Goal: Ask a question: Seek information or help from site administrators or community

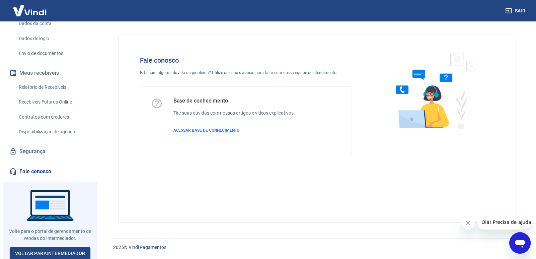
scroll to position [103, 0]
click at [516, 241] on icon "Abrir janela de mensagens" at bounding box center [520, 244] width 10 height 8
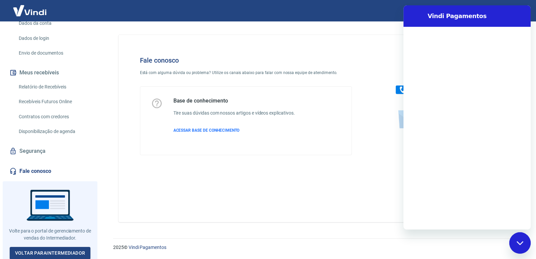
scroll to position [0, 0]
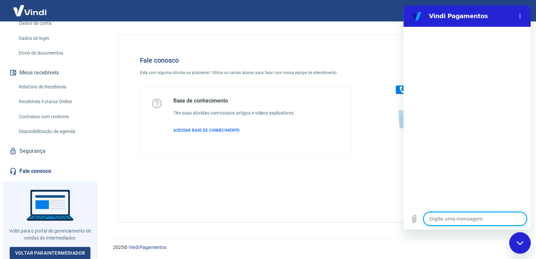
click at [444, 219] on textarea at bounding box center [475, 218] width 103 height 13
type textarea "o"
type textarea "x"
type textarea "ol"
type textarea "x"
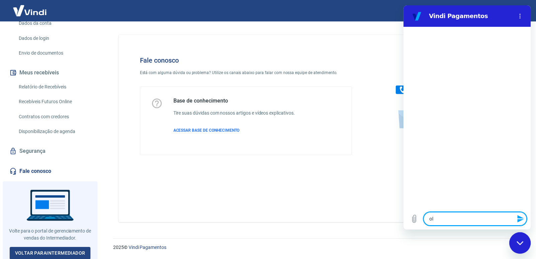
type textarea "ola"
type textarea "x"
type textarea "ol"
type textarea "x"
type textarea "olá"
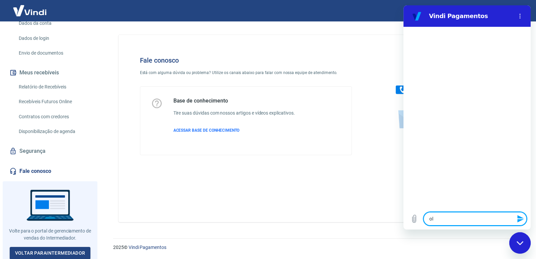
type textarea "x"
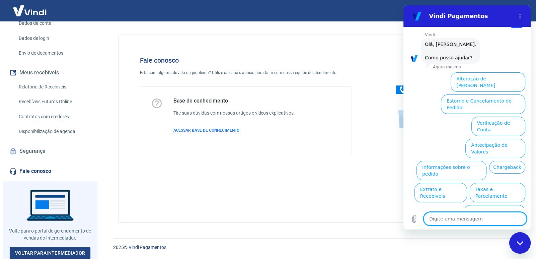
scroll to position [25, 0]
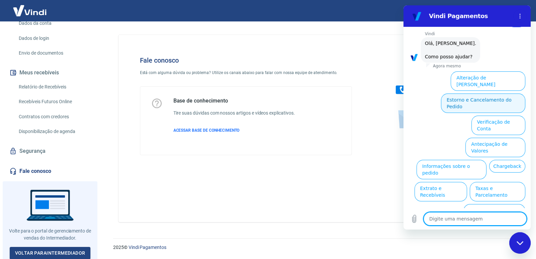
click at [457, 93] on button "Estorno e Cancelamento do Pedido" at bounding box center [483, 102] width 84 height 19
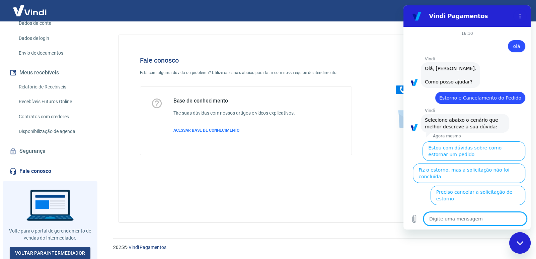
scroll to position [44, 0]
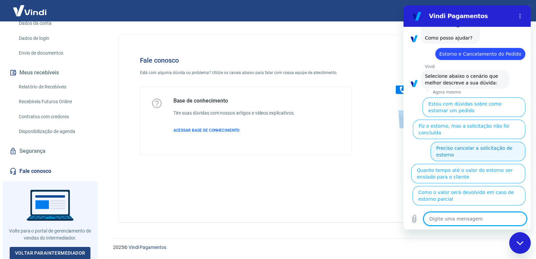
click at [449, 145] on button "Preciso cancelar a solicitação de estorno" at bounding box center [478, 151] width 95 height 19
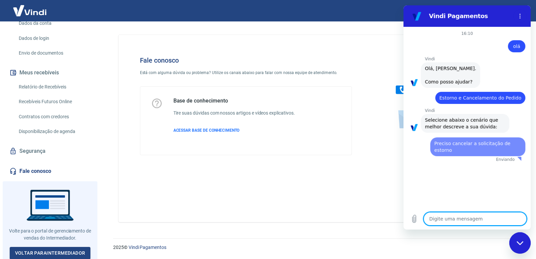
scroll to position [0, 0]
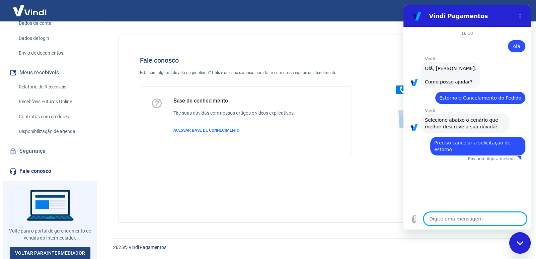
click at [446, 218] on textarea at bounding box center [475, 218] width 103 height 13
type textarea "x"
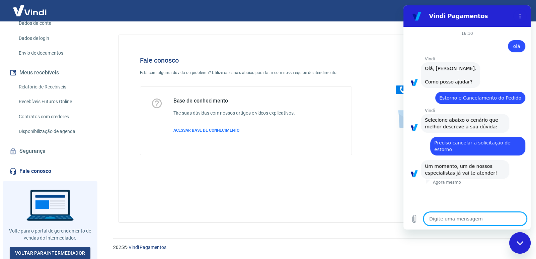
type textarea "b"
type textarea "x"
type textarea "bo"
type textarea "x"
type textarea "boa"
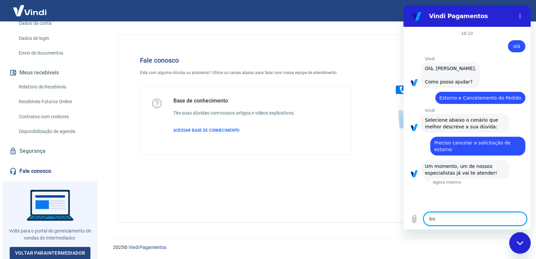
type textarea "x"
type textarea "boa"
type textarea "x"
type textarea "boa t"
type textarea "x"
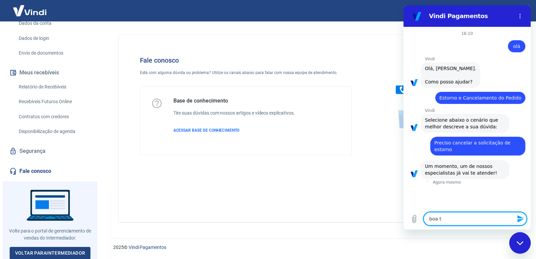
type textarea "boa ta"
type textarea "x"
type textarea "boa tar"
type textarea "x"
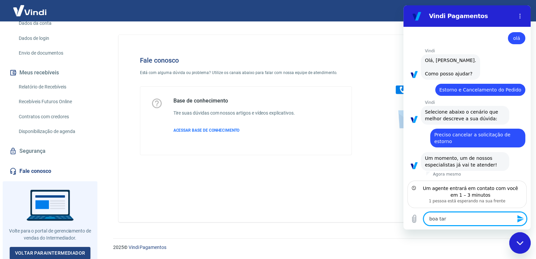
type textarea "boa tard"
type textarea "x"
type textarea "boa tarde"
type textarea "x"
type textarea "boa tarde"
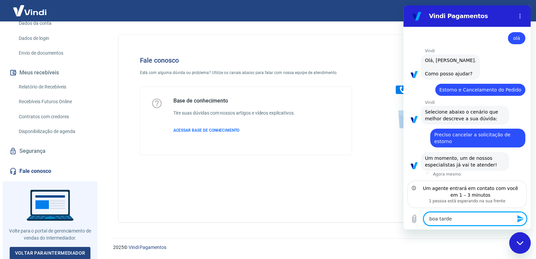
type textarea "x"
type textarea "boa tarde n"
type textarea "x"
type textarea "boa tarde na"
type textarea "x"
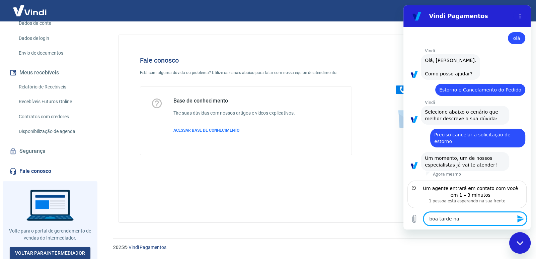
type textarea "boa tarde na"
type textarea "x"
type textarea "boa tarde na v"
type textarea "x"
type textarea "boa tarde na ve"
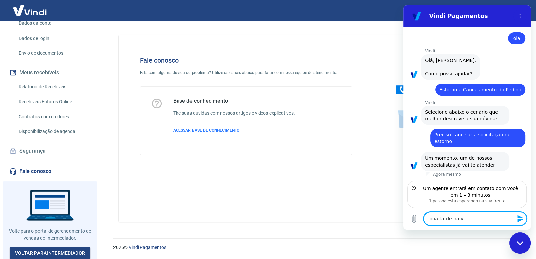
type textarea "x"
type textarea "boa tarde na ver"
type textarea "x"
type textarea "boa tarde na verd"
type textarea "x"
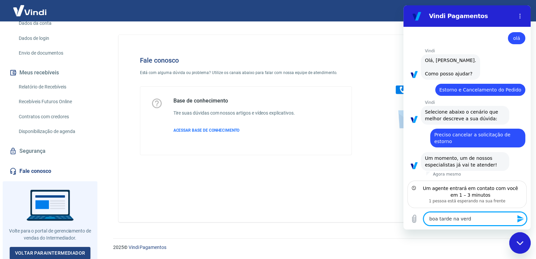
type textarea "boa tarde na verda"
type textarea "x"
type textarea "boa tarde na verdae"
type textarea "x"
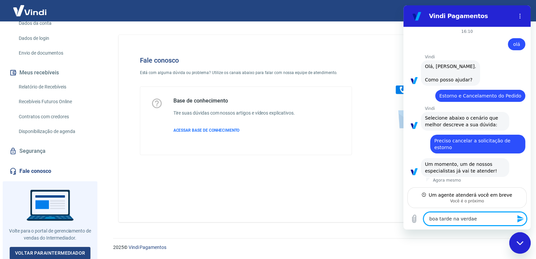
scroll to position [2, 0]
type textarea "boa tarde na verda"
type textarea "x"
type textarea "boa tarde na verdad"
type textarea "x"
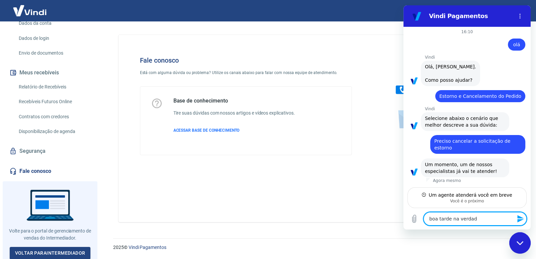
type textarea "boa tarde na verdade"
type textarea "x"
type textarea "boa tarde na verdadem"
type textarea "x"
type textarea "boa tarde na verdadem"
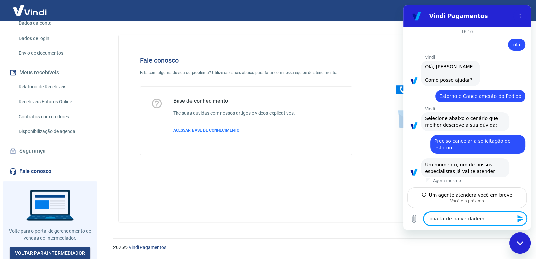
type textarea "x"
type textarea "boa tarde na verdadem"
type textarea "x"
type textarea "boa tarde na verdade"
type textarea "x"
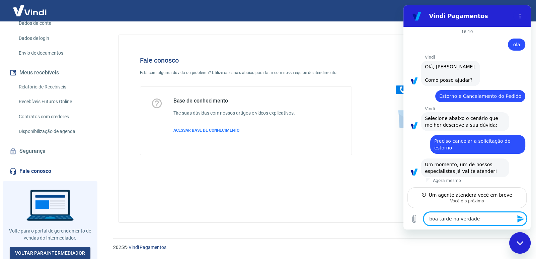
type textarea "boa tarde na verdadem"
type textarea "x"
type textarea "boa tarde na verdade"
type textarea "x"
type textarea "boa tarde na verdade,"
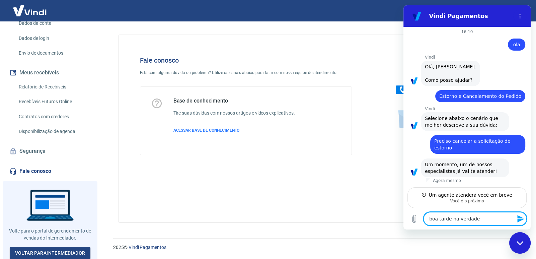
type textarea "x"
type textarea "boa tarde na verdade,"
type textarea "x"
type textarea "boa tarde na verdade, q"
type textarea "x"
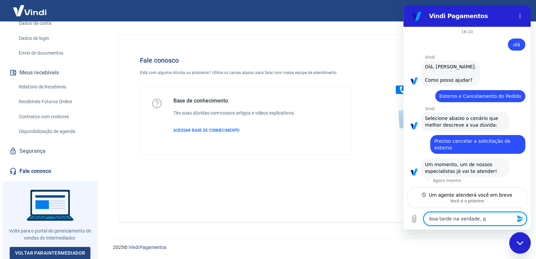
type textarea "boa tarde na verdade, qu"
type textarea "x"
type textarea "boa tarde na verdade, que"
type textarea "x"
type textarea "boa tarde na verdade, quer"
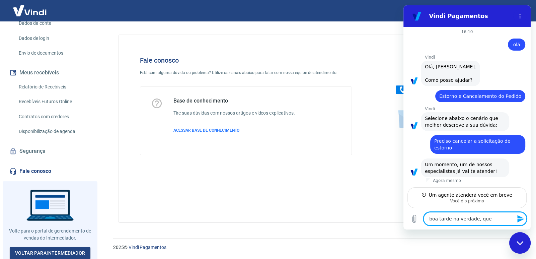
type textarea "x"
type textarea "boa tarde na verdade, quero"
type textarea "x"
type textarea "boa tarde na verdade, quero"
type textarea "x"
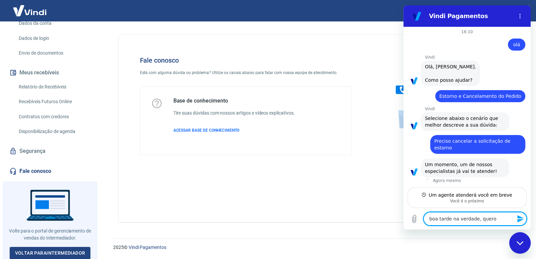
type textarea "boa tarde na verdade, quero a"
type textarea "x"
type textarea "boa tarde na verdade, quero ab"
type textarea "x"
type textarea "boa tarde na verdade, quero abr"
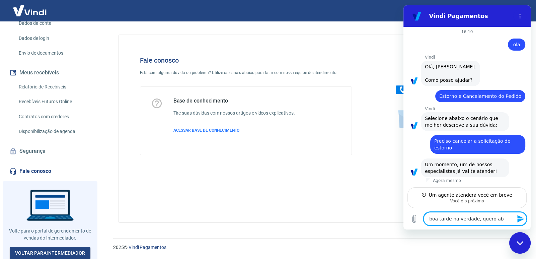
type textarea "x"
type textarea "boa tarde na verdade, quero abri"
type textarea "x"
type textarea "boa tarde na verdade, quero abri"
type textarea "x"
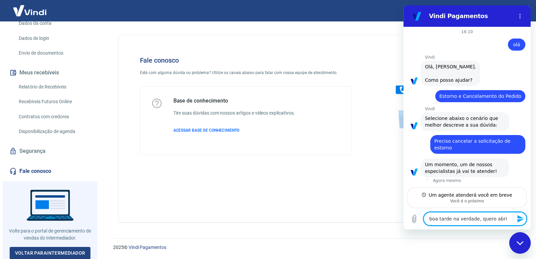
type textarea "boa tarde na verdade, quero abri r"
type textarea "x"
type textarea "boa tarde na verdade, quero abri"
type textarea "x"
type textarea "boa tarde na verdade, quero abri"
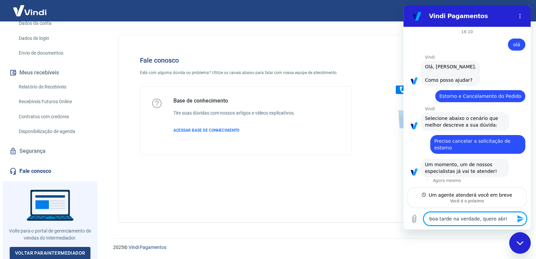
type textarea "x"
type textarea "boa tarde na verdade, quero abrir"
type textarea "x"
type textarea "boa tarde na verdade, quero abrir"
type textarea "x"
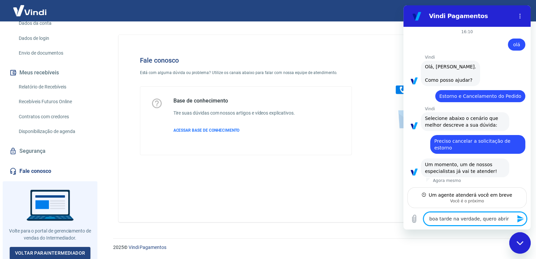
type textarea "boa tarde na verdade, quero abrir u"
type textarea "x"
type textarea "boa tarde na verdade, quero abrir um"
type textarea "x"
type textarea "boa tarde na verdade, quero abrir um"
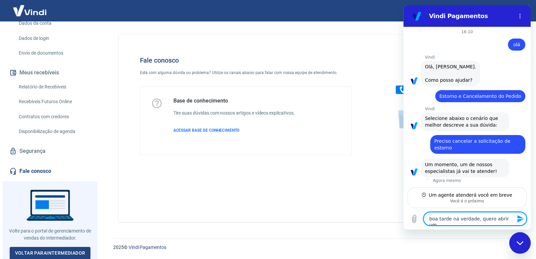
type textarea "x"
type textarea "boa tarde na verdade, quero abrir um c"
type textarea "x"
type textarea "boa tarde na verdade, quero abrir um ch"
type textarea "x"
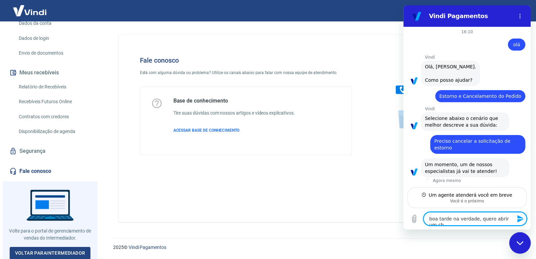
type textarea "boa tarde na verdade, quero abrir um cha"
type textarea "x"
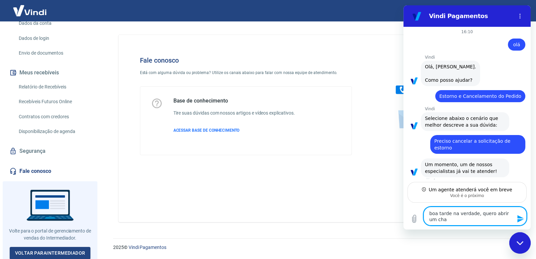
scroll to position [7, 0]
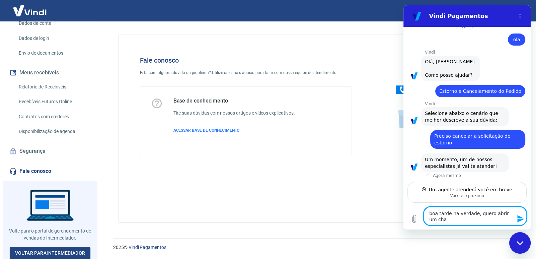
type textarea "boa tarde na verdade, quero abrir um cham"
type textarea "x"
type textarea "boa tarde na verdade, quero abrir um chama"
type textarea "x"
type textarea "boa tarde na verdade, quero abrir um chamad"
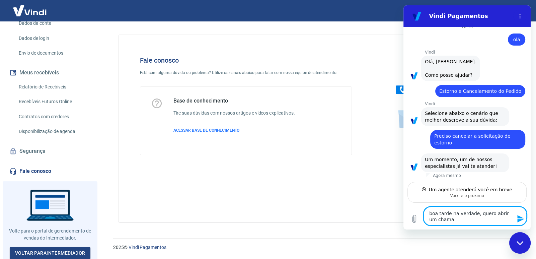
type textarea "x"
type textarea "boa tarde na verdade, quero abrir um chamado"
type textarea "x"
type textarea "boa tarde na verdade, quero abrir um chamado"
type textarea "x"
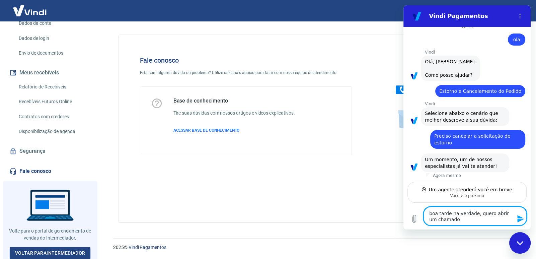
type textarea "boa tarde na verdade, quero abrir um chamado p"
type textarea "x"
type textarea "boa tarde na verdade, quero abrir um chamado pa"
type textarea "x"
type textarea "boa tarde na verdade, quero abrir um chamado par"
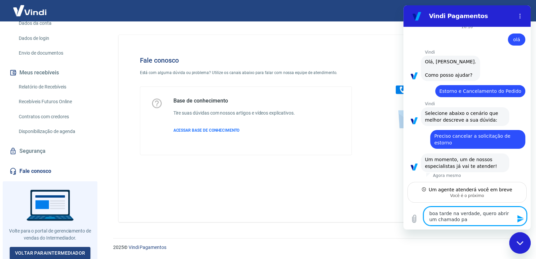
type textarea "x"
type textarea "boa tarde na verdade, quero abrir um chamado para"
type textarea "x"
type textarea "boa tarde na verdade, quero abrir um chamado para"
type textarea "x"
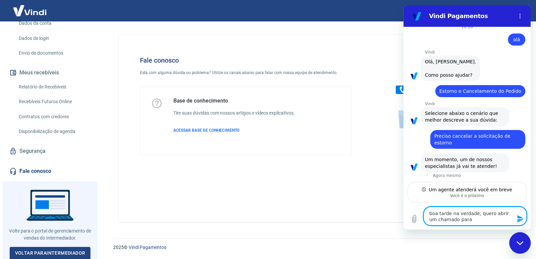
type textarea "boa tarde na verdade, quero abrir um chamado para s"
type textarea "x"
type textarea "boa tarde na verdade, quero abrir um chamado para sa"
type textarea "x"
type textarea "boa tarde na verdade, quero abrir um chamado para sab"
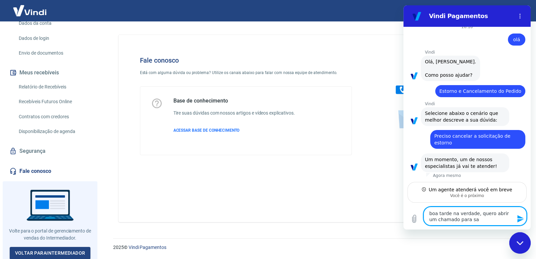
type textarea "x"
type textarea "boa tarde na verdade, quero abrir um chamado para sabe"
type textarea "x"
type textarea "boa tarde na verdade, quero abrir um chamado para saber"
type textarea "x"
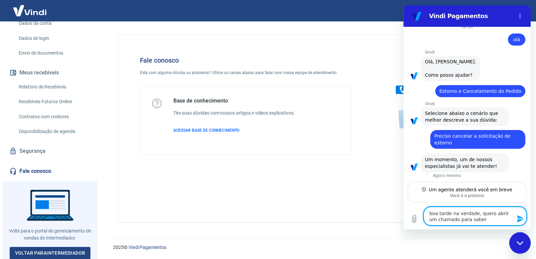
type textarea "boa tarde na verdade, quero abrir um chamado para saber"
type textarea "x"
type textarea "boa tarde na verdade, quero abrir um chamado para saber o"
type textarea "x"
type textarea "boa tarde na verdade, quero abrir um chamado para saber o"
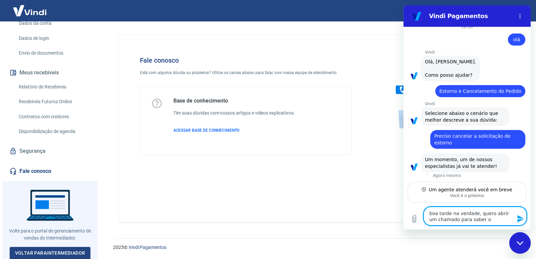
type textarea "x"
type textarea "boa tarde na verdade, quero abrir um chamado para saber o q"
type textarea "x"
type textarea "boa tarde na verdade, quero abrir um chamado para saber o qu"
type textarea "x"
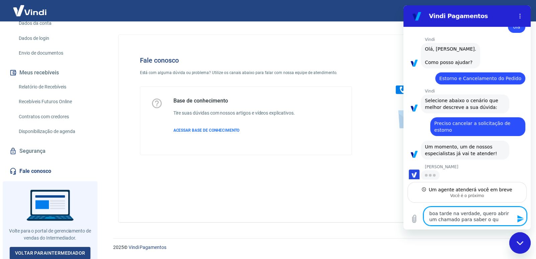
type textarea "boa tarde na verdade, quero abrir um chamado para saber o que"
type textarea "x"
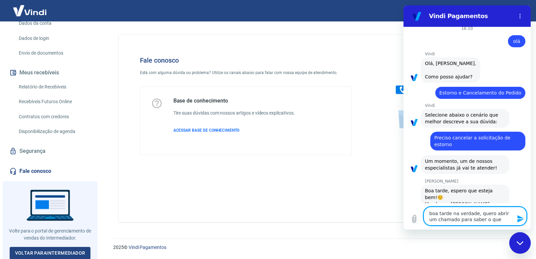
type textarea "boa tarde na verdade, quero abrir um chamado para saber o que"
type textarea "x"
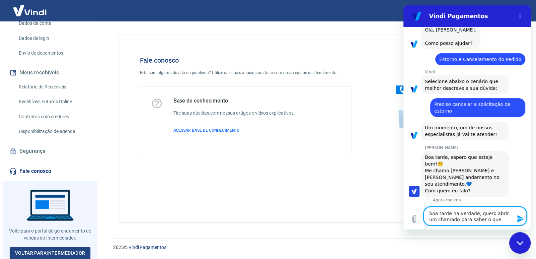
type textarea "boa tarde na verdade, quero abrir um chamado para saber o que e"
type textarea "x"
type textarea "boa tarde na verdade, quero abrir um chamado para saber o que es"
type textarea "x"
type textarea "boa tarde na verdade, quero abrir um chamado para saber o que est"
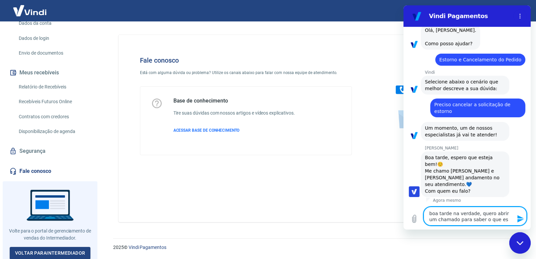
type textarea "x"
type textarea "boa tarde na verdade, quero abrir um chamado para saber o que esta"
type textarea "x"
type textarea "boa tarde na verdade, quero abrir um chamado para saber o que esta"
type textarea "x"
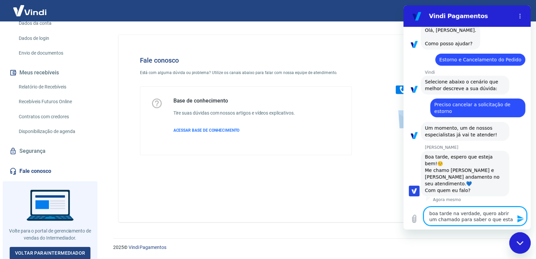
scroll to position [39, 0]
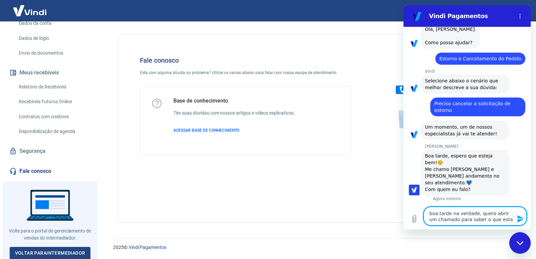
type textarea "boa tarde na verdade, quero abrir um chamado para saber o que esta c"
type textarea "x"
type textarea "boa tarde na verdade, quero abrir um chamado para saber o que esta"
type textarea "x"
type textarea "boa tarde na verdade, quero abrir um chamado para saber o que esta a"
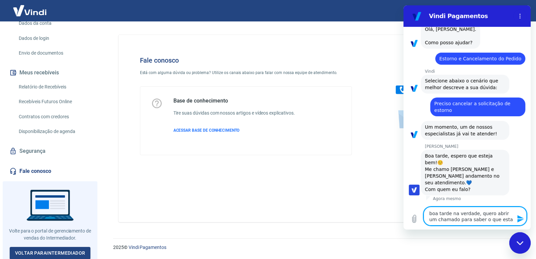
type textarea "x"
type textarea "boa tarde na verdade, quero abrir um chamado para saber o que esta ac"
type textarea "x"
type textarea "boa tarde na verdade, quero abrir um chamado para saber o que esta aco"
type textarea "x"
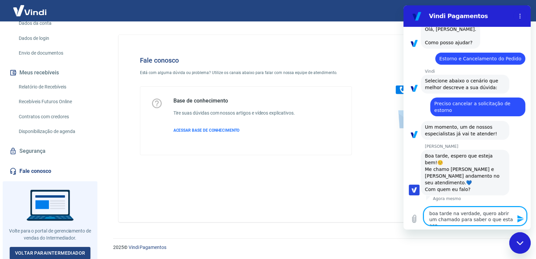
type textarea "boa tarde na verdade, quero abrir um chamado para saber o que esta acon"
type textarea "x"
type textarea "boa tarde na verdade, quero abrir um chamado para saber o que esta acont"
type textarea "x"
type textarea "boa tarde na verdade, quero abrir um chamado para saber o que esta aconte"
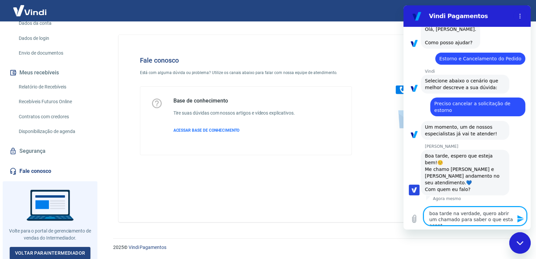
type textarea "x"
type textarea "boa tarde na verdade, quero abrir um chamado para saber o que esta acontec"
type textarea "x"
type textarea "boa tarde na verdade, quero abrir um chamado para saber o que esta acontece"
type textarea "x"
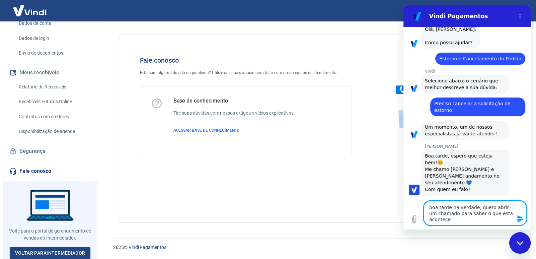
type textarea "boa tarde na verdade, quero abrir um chamado para saber o que esta acontecen"
type textarea "x"
type textarea "boa tarde na verdade, quero abrir um chamado para saber o que esta acontecend"
type textarea "x"
type textarea "boa tarde na verdade, quero abrir um chamado para saber o que esta acontecendo"
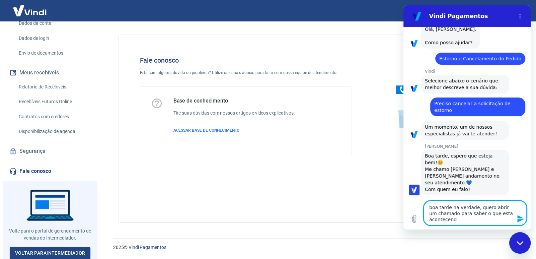
type textarea "x"
drag, startPoint x: 464, startPoint y: 218, endPoint x: 397, endPoint y: 192, distance: 71.8
click at [404, 192] on html "Vindi Pagamentos 16:10 diz: olá Enviado · 16:10 [PERSON_NAME] diz: [PERSON_NAME…" at bounding box center [467, 117] width 127 height 224
type textarea "x"
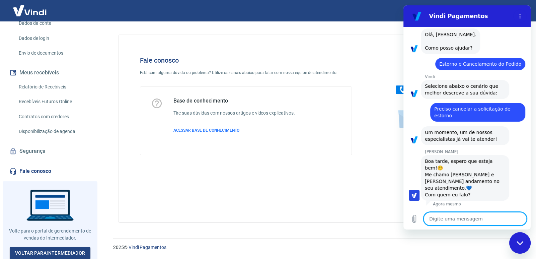
type textarea "f"
type textarea "x"
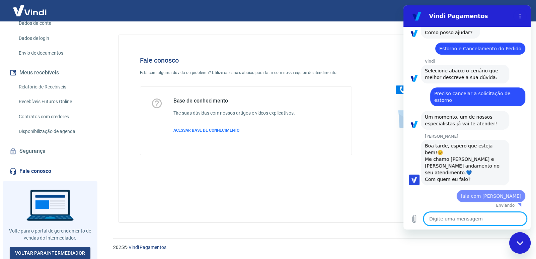
paste textarea "boa tarde na verdade, quero abrir um chamado para saber o que esta acontecendo"
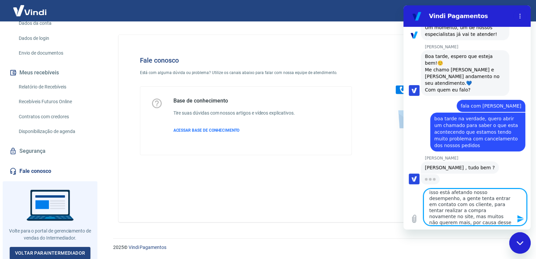
scroll to position [139, 0]
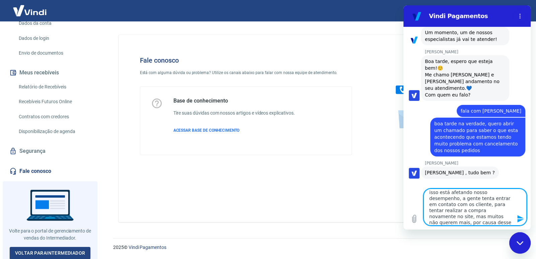
click at [485, 220] on textarea "isso está afetando nosso desempenho, a gente tenta entrar em contato com os cli…" at bounding box center [475, 207] width 103 height 37
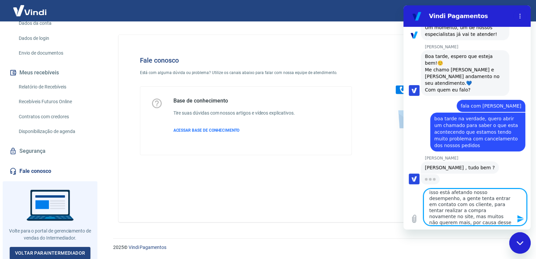
click at [509, 222] on textarea "isso está afetando nosso desempenho, a gente tenta entrar em contato com os cli…" at bounding box center [475, 207] width 103 height 37
click at [502, 222] on textarea "isso está afetando nosso desempenho, a gente tenta entrar em contato com os cli…" at bounding box center [475, 207] width 103 height 37
click at [504, 223] on textarea "isso está afetando nosso desempenho, a gente tenta entrar em contato com os cli…" at bounding box center [475, 207] width 103 height 37
click at [502, 218] on textarea "isso está afetando nosso desempenho, a gente tenta entrar em contato com os cli…" at bounding box center [475, 207] width 103 height 37
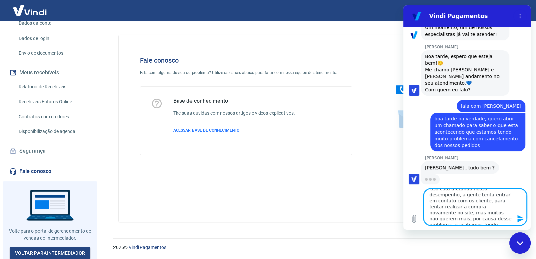
drag, startPoint x: 499, startPoint y: 217, endPoint x: 506, endPoint y: 220, distance: 7.7
click at [506, 220] on textarea "isso está afetando nosso desempenho, a gente tenta entrar em contato com os cli…" at bounding box center [475, 207] width 103 height 37
click at [504, 217] on textarea "isso está afetando nosso desempenho, a gente tenta entrar em contato com os cli…" at bounding box center [475, 207] width 103 height 37
click at [503, 220] on textarea "isso está afetando nosso desempenho, a gente tenta entrar em contato com os cli…" at bounding box center [475, 207] width 103 height 37
click at [404, 5] on lt-span "prejuízo" at bounding box center [404, 5] width 0 height 0
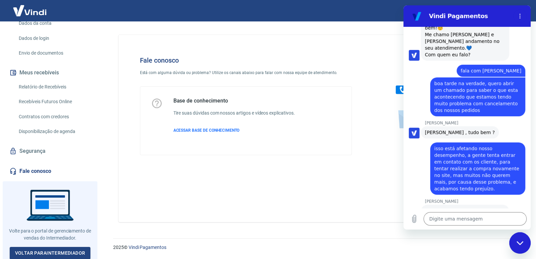
scroll to position [190, 0]
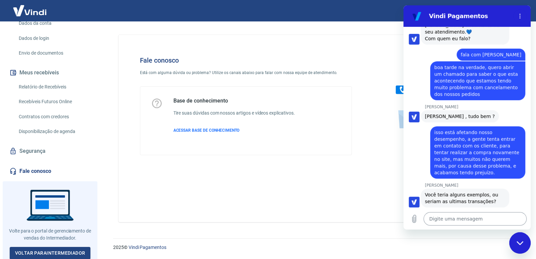
click at [450, 223] on textarea at bounding box center [475, 218] width 103 height 13
click at [437, 216] on textarea at bounding box center [475, 218] width 103 height 13
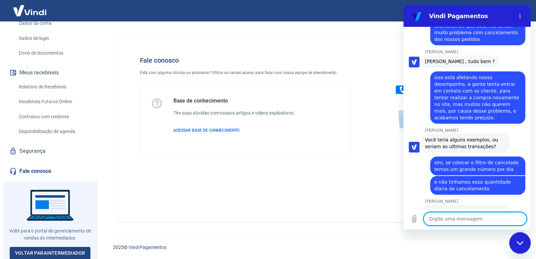
scroll to position [281, 0]
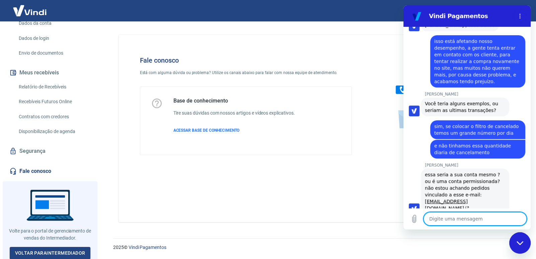
click at [440, 219] on textarea at bounding box center [475, 218] width 103 height 13
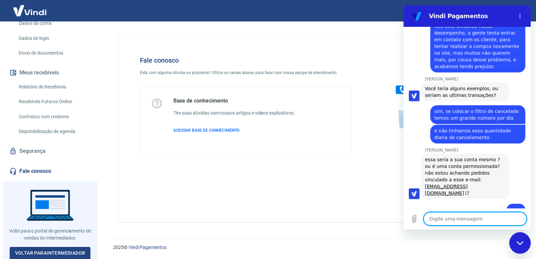
paste textarea "Acessando a conta ASSOCIACAO EDITORA [DEMOGRAPHIC_DATA] DE [PERSON_NAME] ([EMAI…"
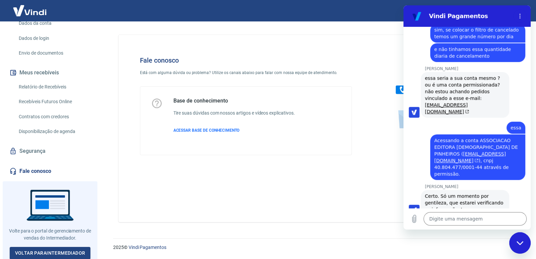
scroll to position [379, 0]
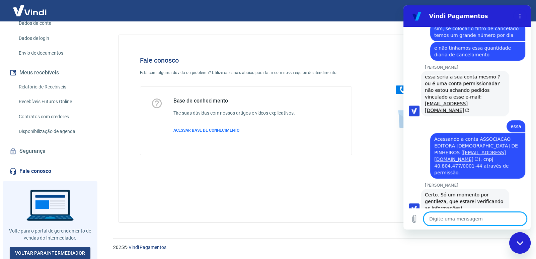
click at [444, 221] on textarea at bounding box center [475, 218] width 103 height 13
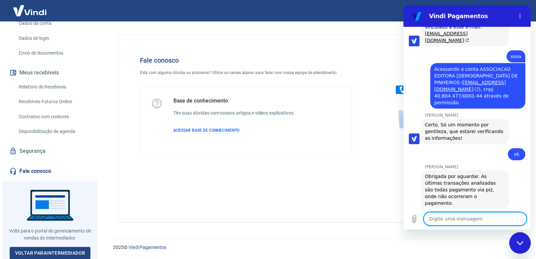
scroll to position [450, 0]
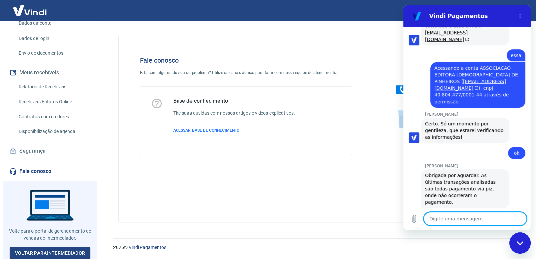
click at [433, 215] on textarea at bounding box center [475, 218] width 103 height 13
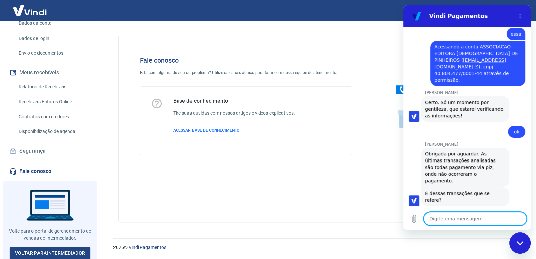
scroll to position [473, 0]
